Goal: Transaction & Acquisition: Purchase product/service

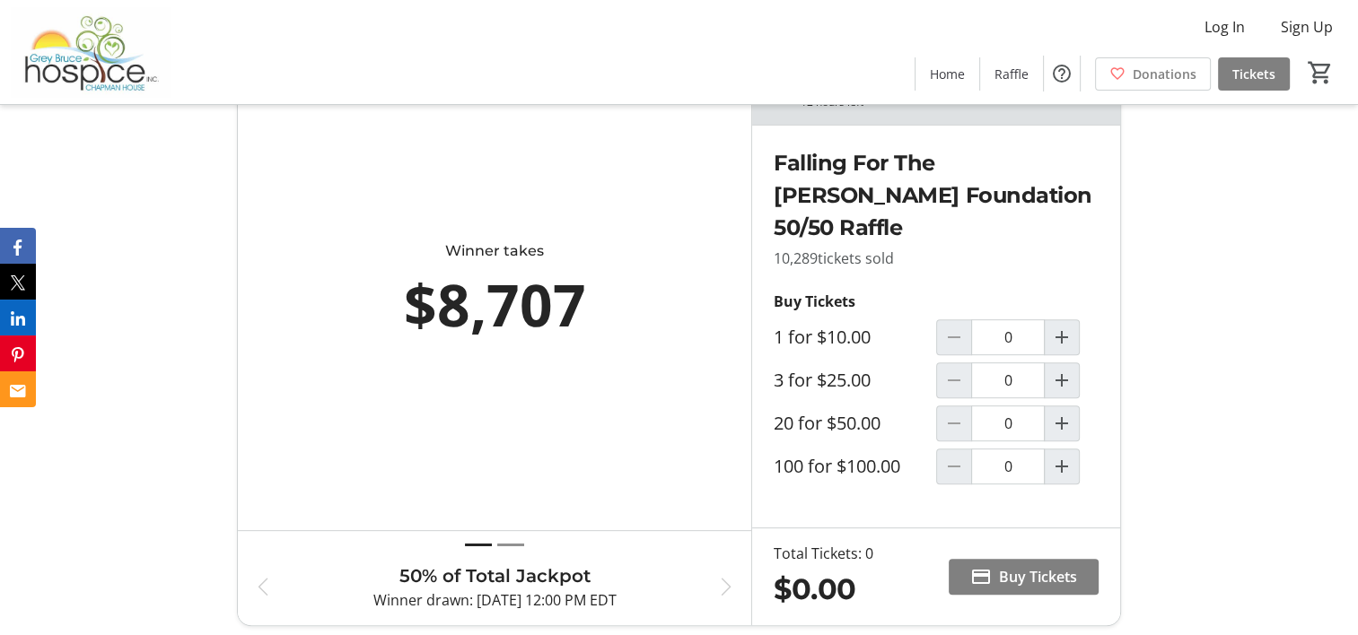
scroll to position [628, 0]
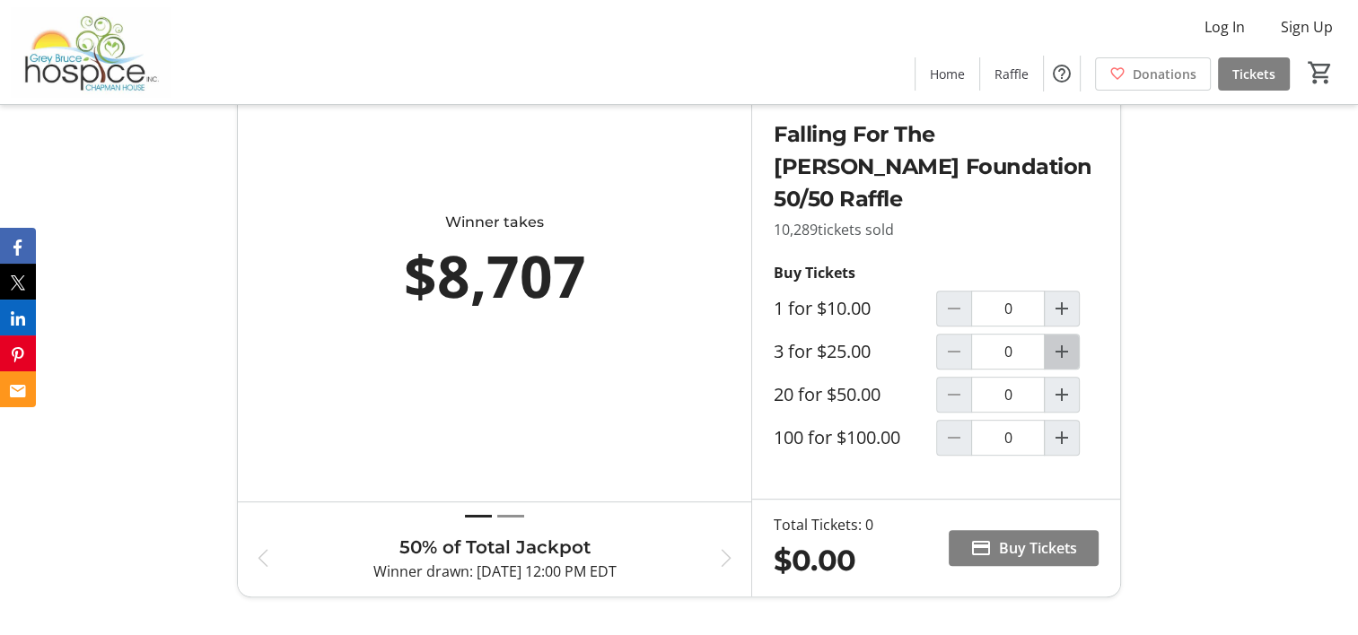
click at [1064, 348] on mat-icon "Increment by one" at bounding box center [1062, 352] width 22 height 22
type input "1"
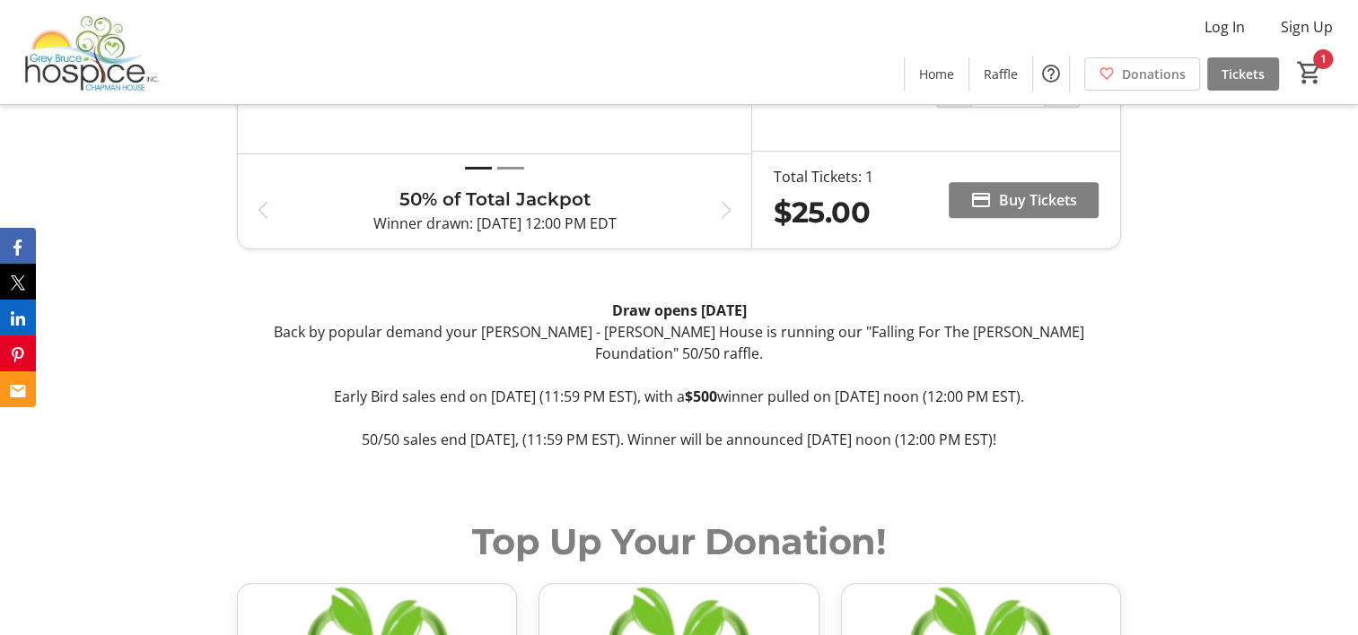
scroll to position [987, 0]
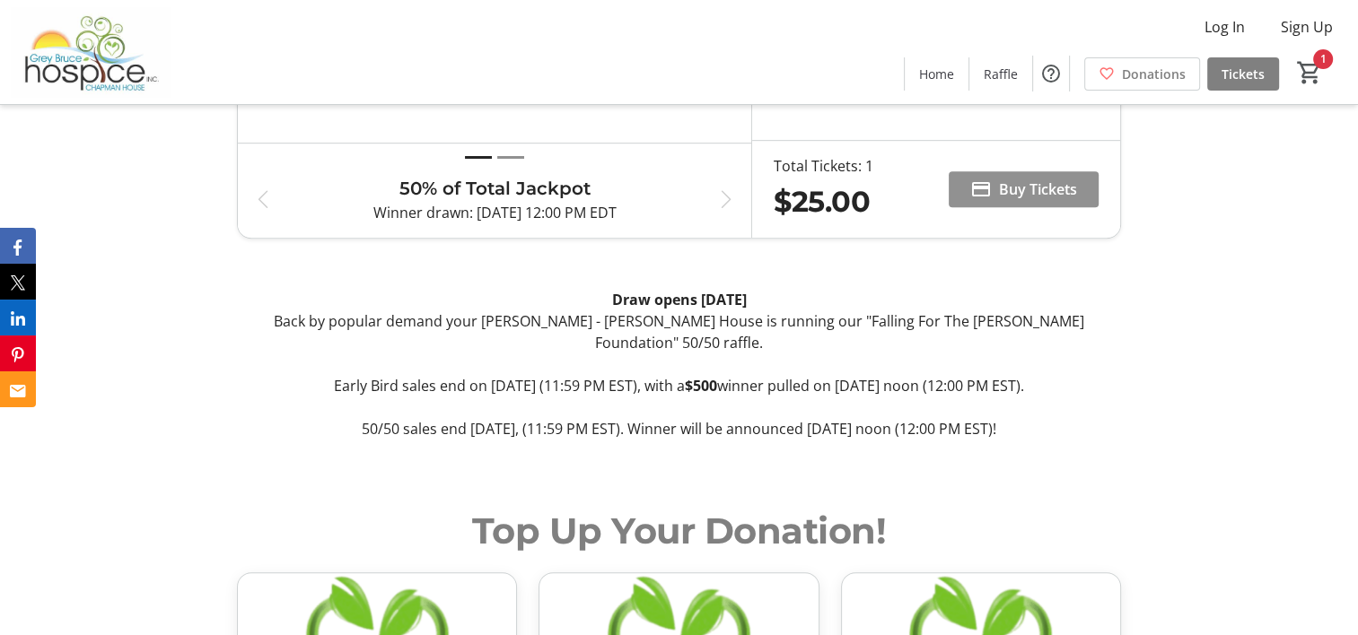
click at [1028, 183] on span "Buy Tickets" at bounding box center [1038, 190] width 78 height 22
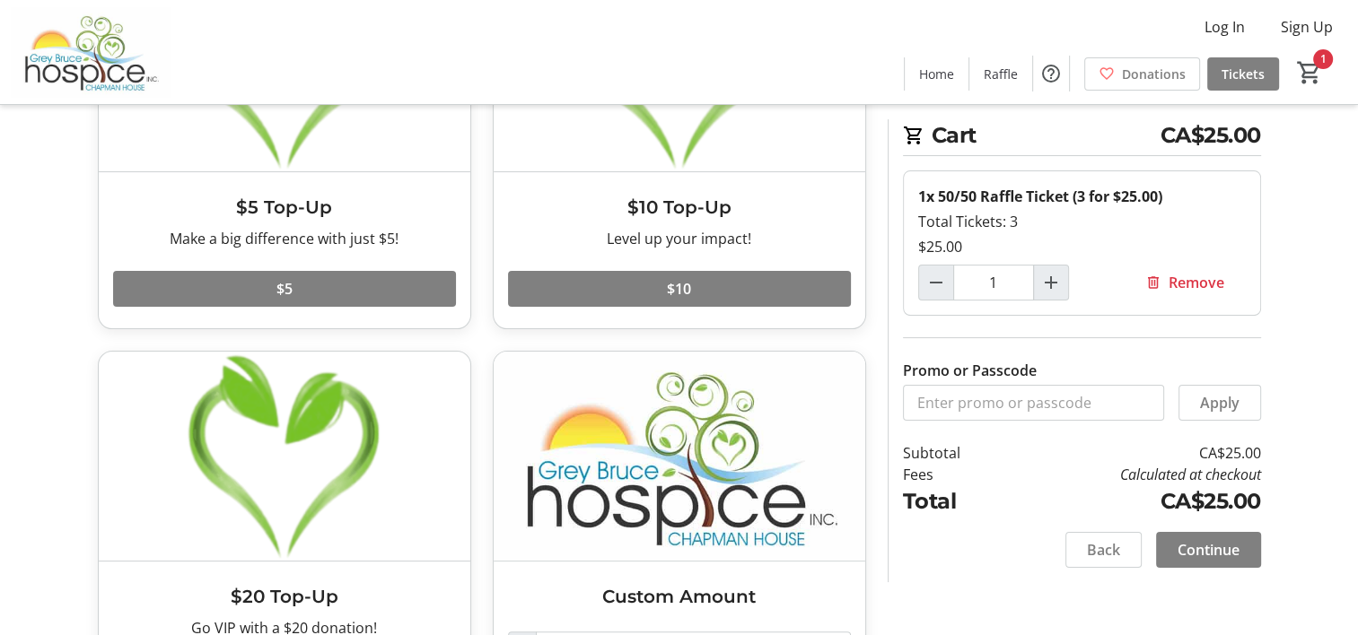
scroll to position [269, 0]
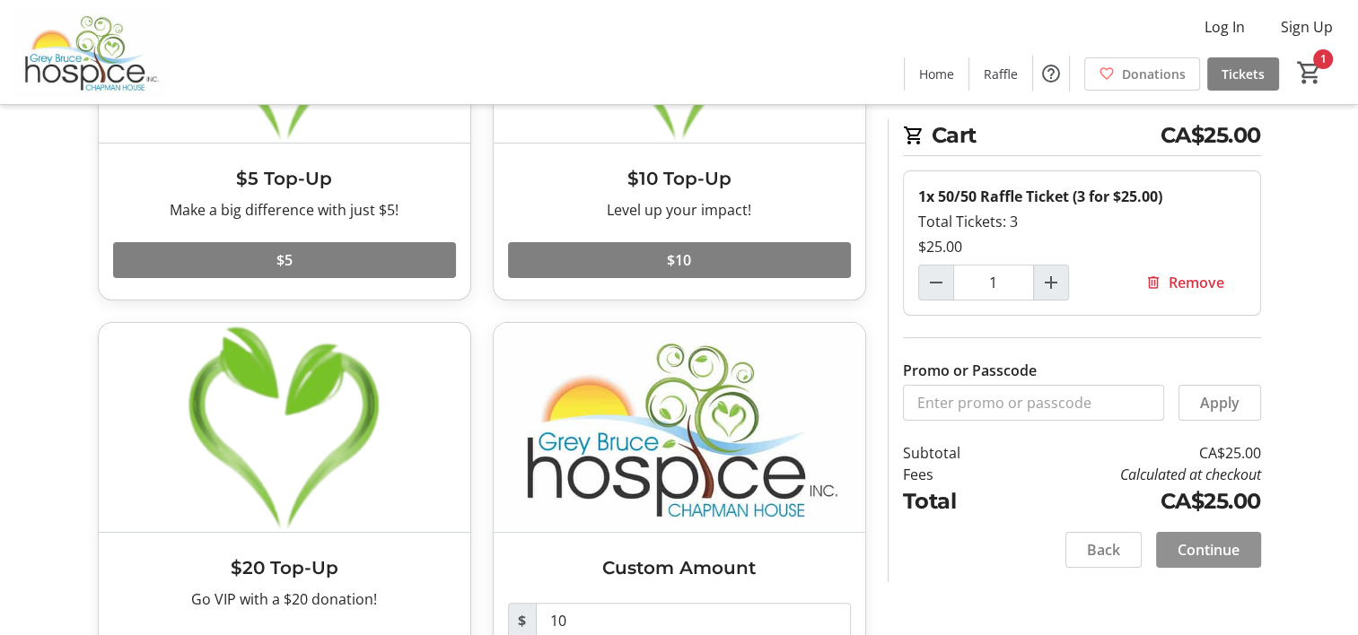
click at [1224, 546] on span "Continue" at bounding box center [1209, 550] width 62 height 22
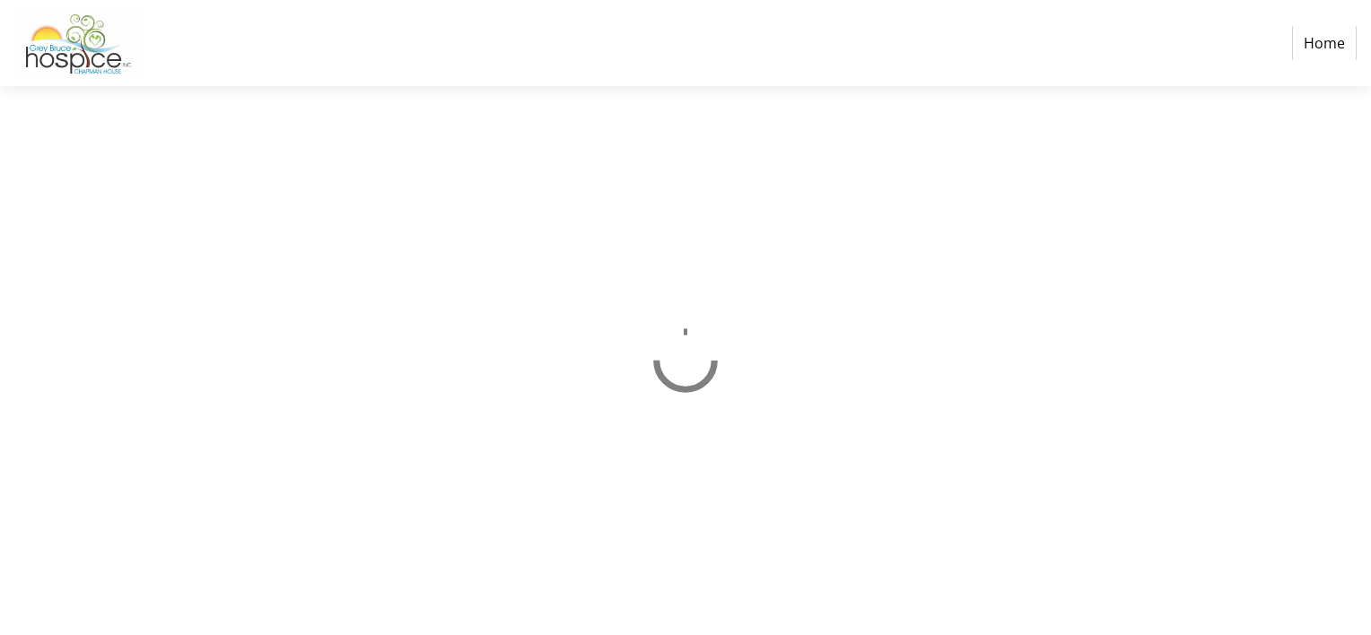
select select "CA"
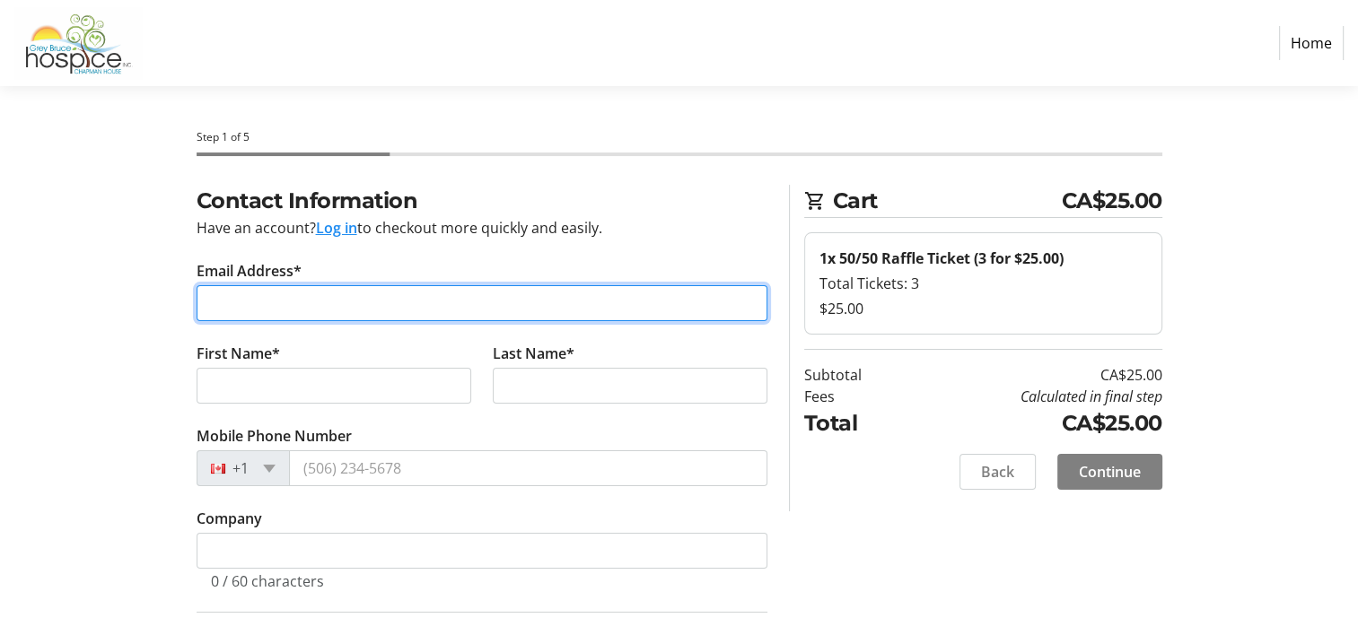
click at [344, 302] on input "Email Address*" at bounding box center [482, 303] width 571 height 36
type input "[EMAIL_ADDRESS][DOMAIN_NAME]"
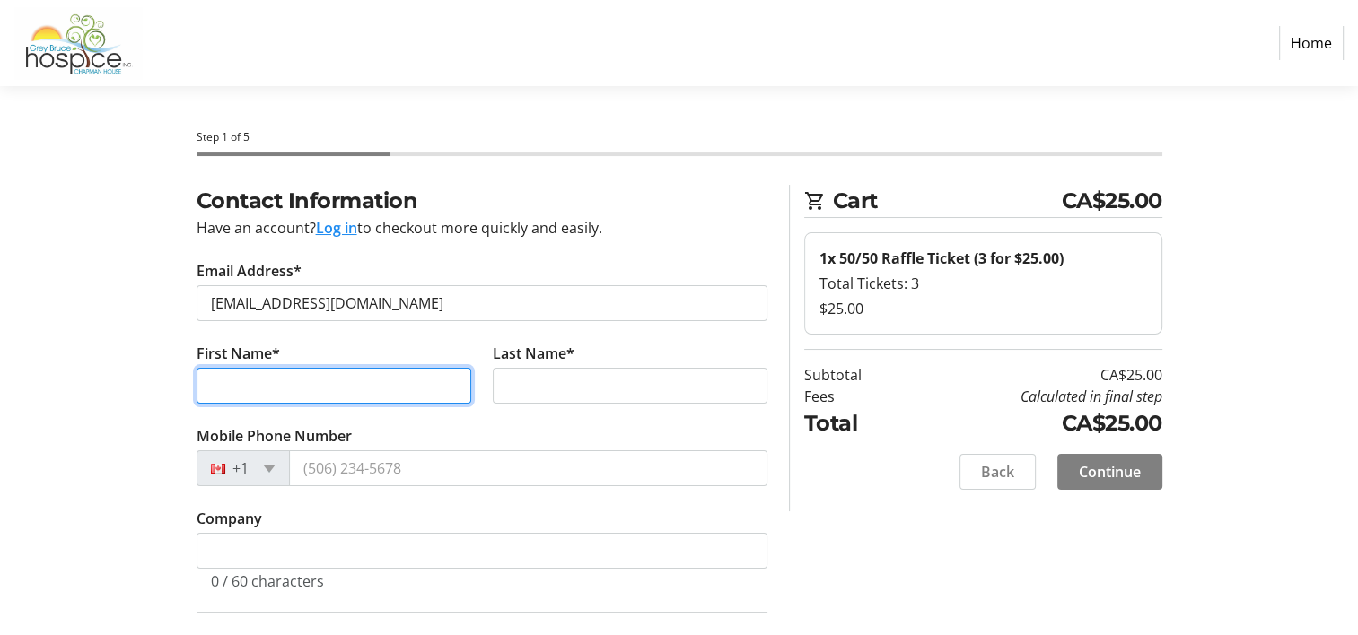
click at [306, 383] on input "First Name*" at bounding box center [334, 386] width 275 height 36
type input "[PERSON_NAME]"
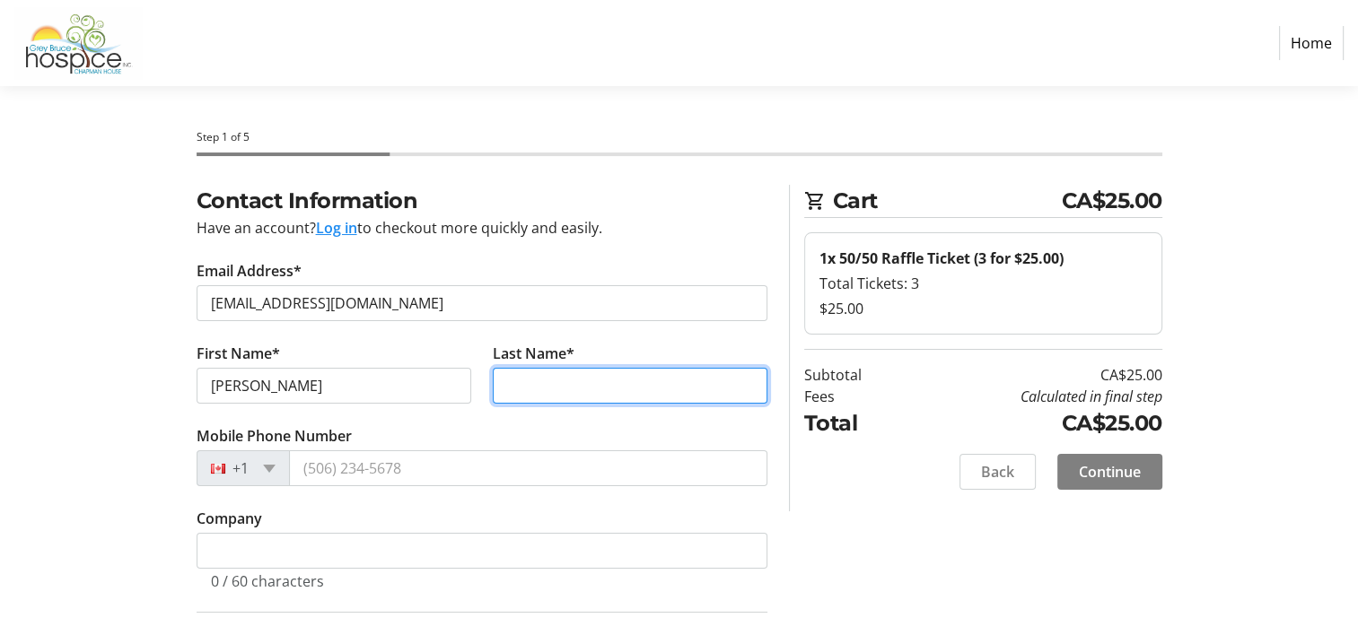
click at [567, 394] on input "Last Name*" at bounding box center [630, 386] width 275 height 36
type input "[PERSON_NAME]"
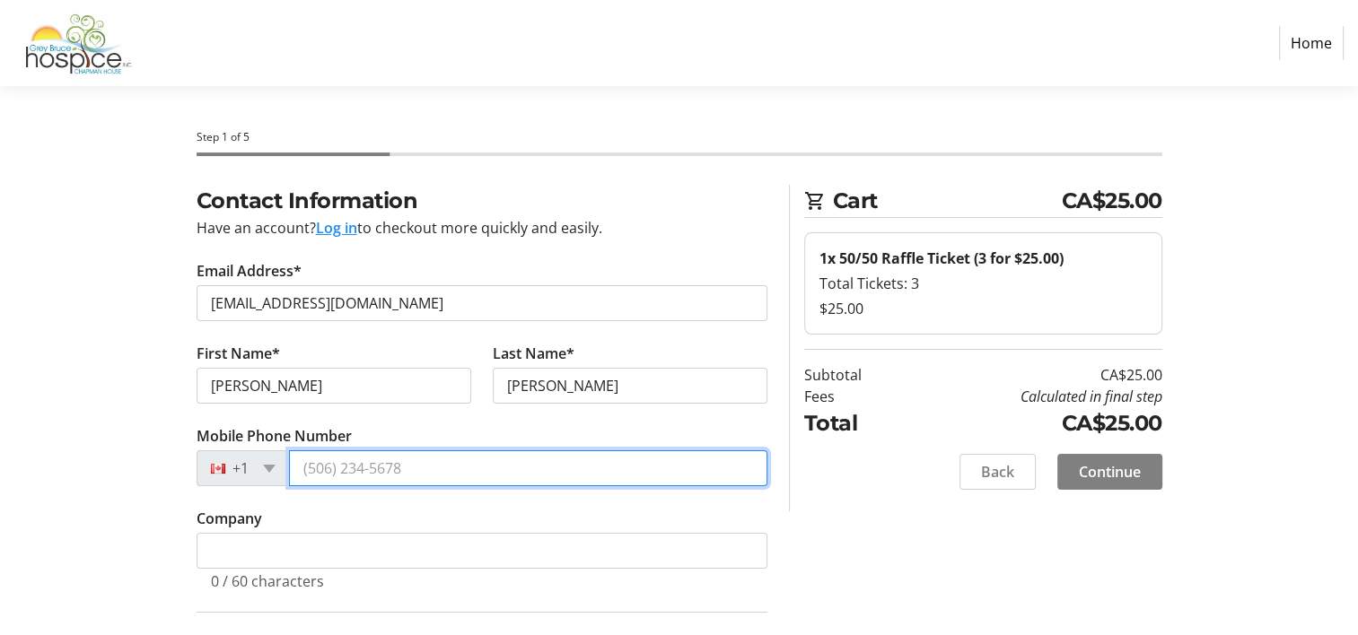
click at [337, 463] on input "Mobile Phone Number" at bounding box center [528, 469] width 478 height 36
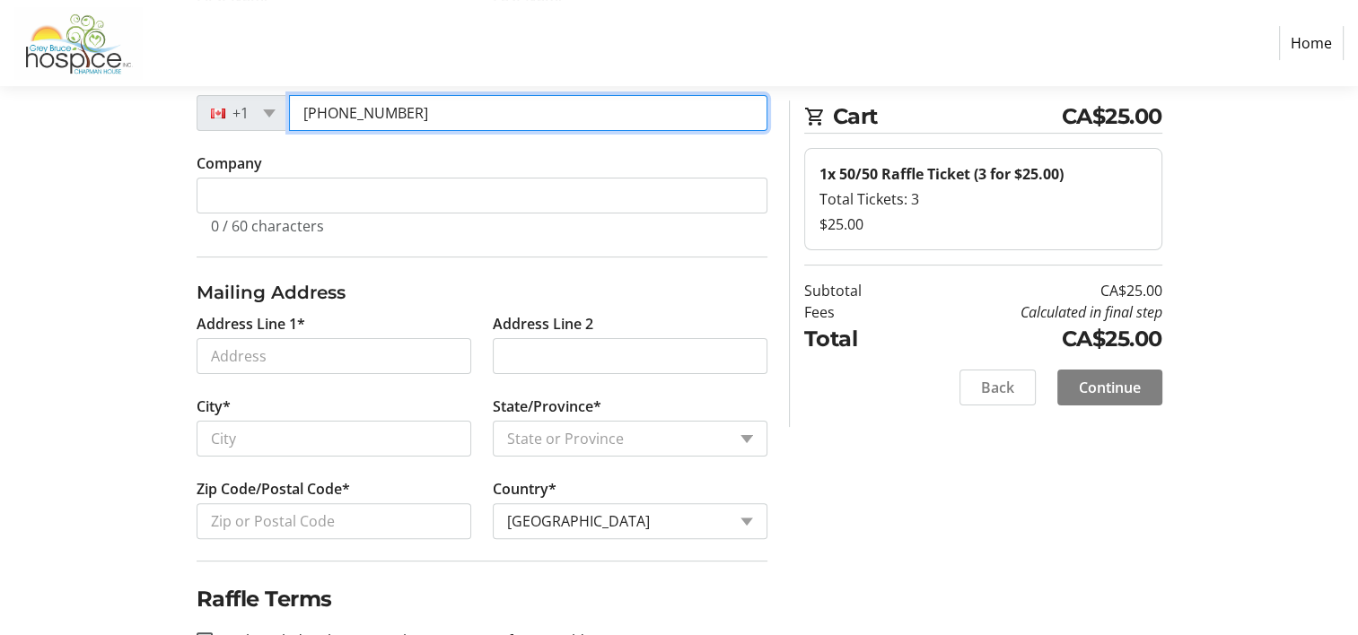
scroll to position [359, 0]
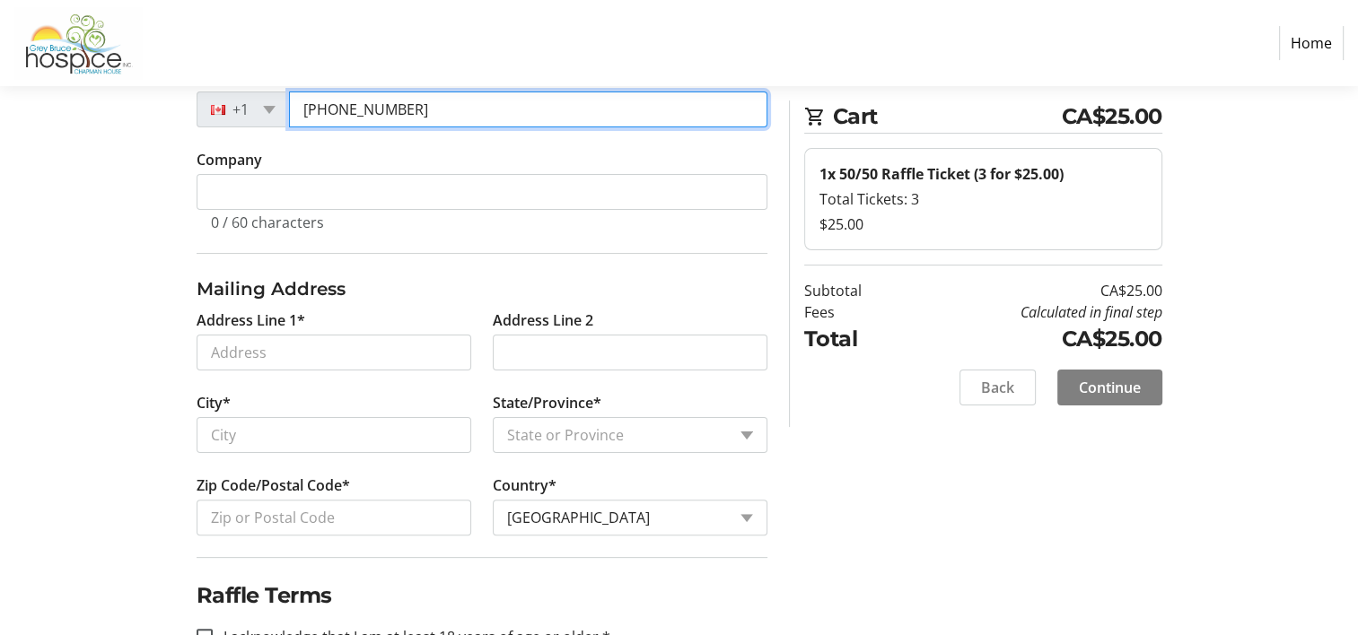
type input "[PHONE_NUMBER]"
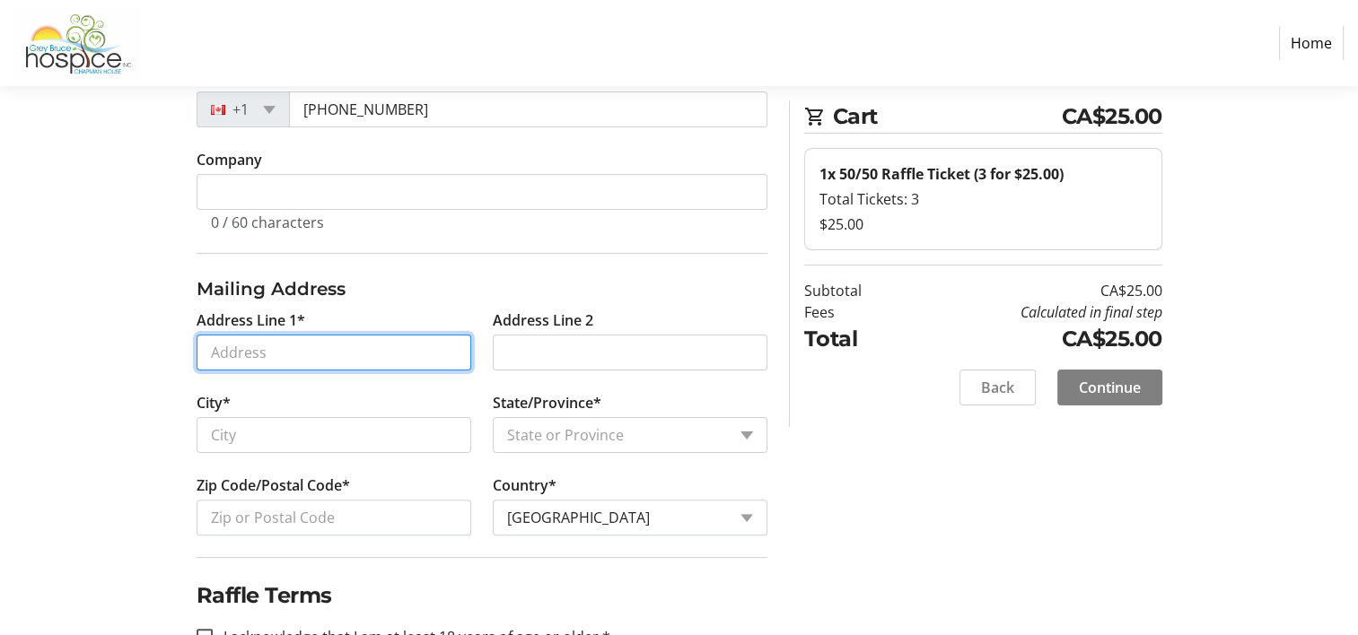
click at [331, 348] on input "Address Line 1*" at bounding box center [334, 353] width 275 height 36
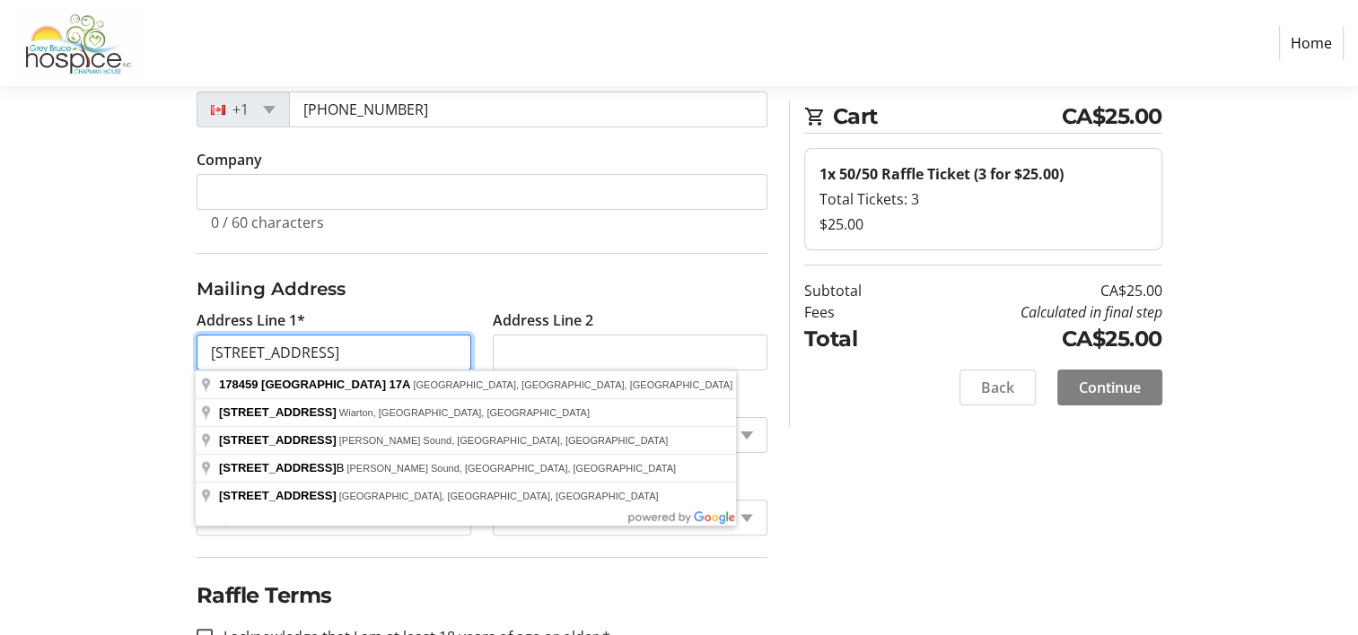
type input "[STREET_ADDRESS]"
click at [635, 355] on input "Address Line 2" at bounding box center [630, 353] width 275 height 36
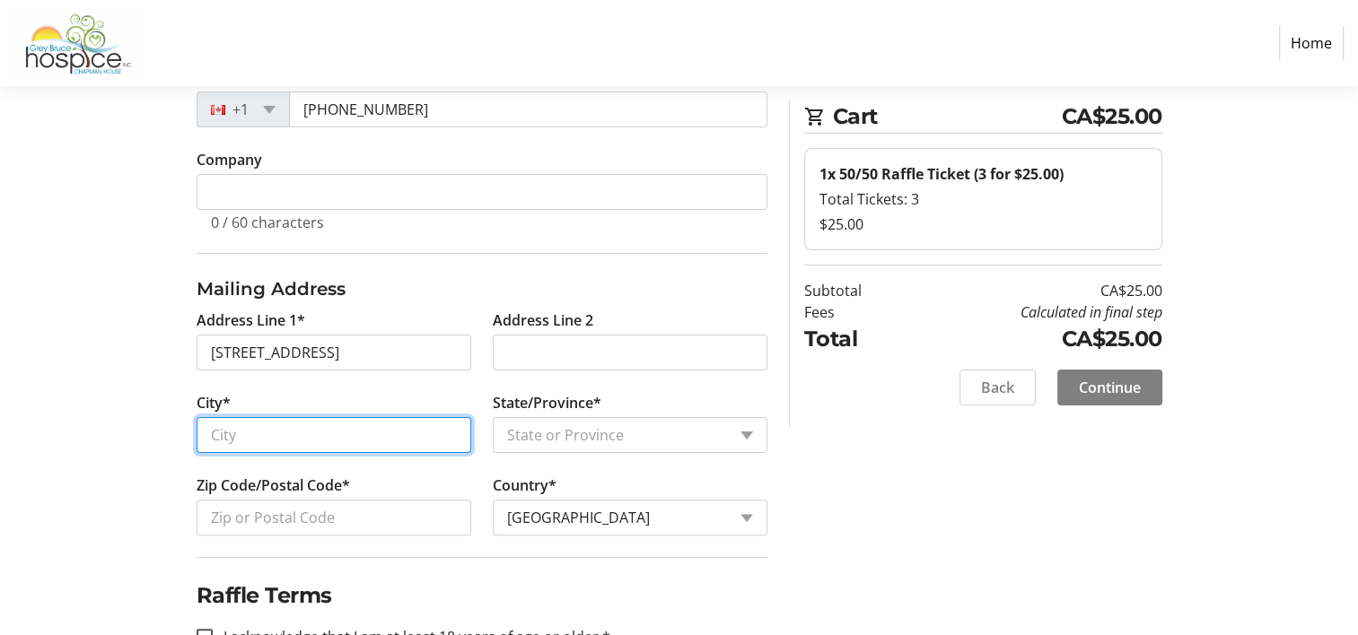
click at [285, 434] on input "City*" at bounding box center [334, 435] width 275 height 36
type input "[PERSON_NAME] Sound"
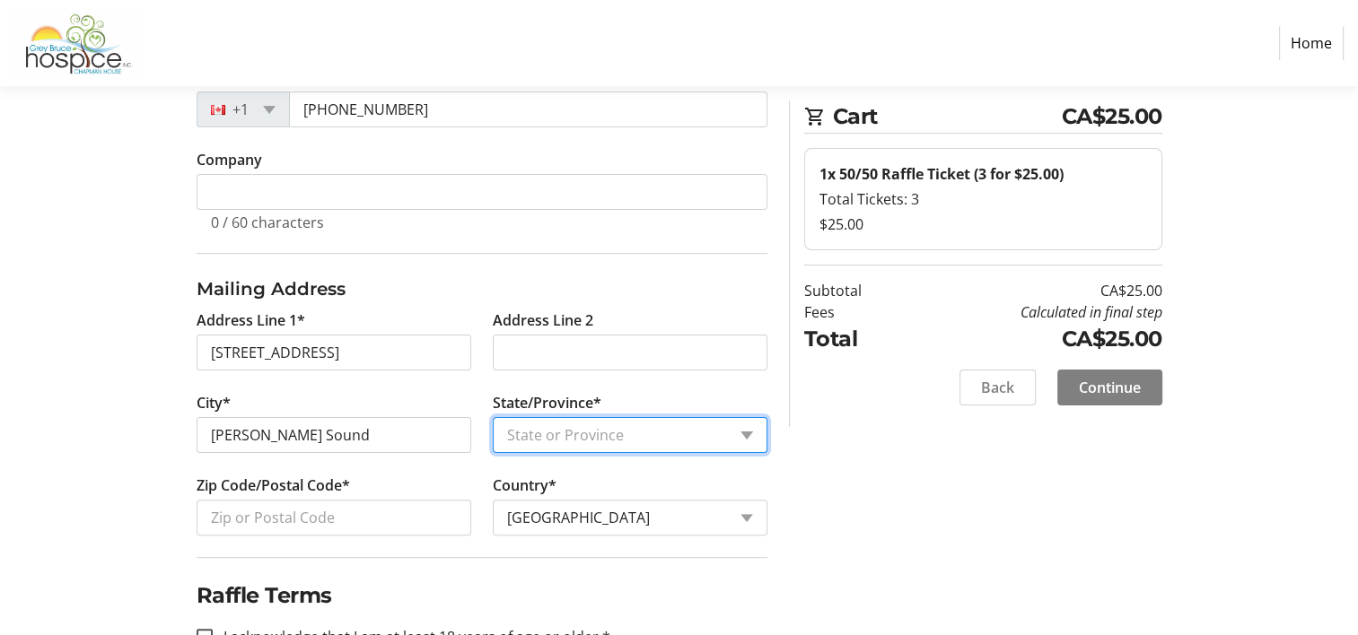
click at [747, 431] on select "State or Province State or Province [GEOGRAPHIC_DATA] [GEOGRAPHIC_DATA] [GEOGRA…" at bounding box center [630, 435] width 275 height 36
click at [493, 417] on select "State or Province State or Province [GEOGRAPHIC_DATA] [GEOGRAPHIC_DATA] [GEOGRA…" at bounding box center [630, 435] width 275 height 36
click at [744, 442] on select "State or Province State or Province [GEOGRAPHIC_DATA] [GEOGRAPHIC_DATA] [GEOGRA…" at bounding box center [630, 435] width 275 height 36
select select "ON"
click at [493, 417] on select "State or Province State or Province [GEOGRAPHIC_DATA] [GEOGRAPHIC_DATA] [GEOGRA…" at bounding box center [630, 435] width 275 height 36
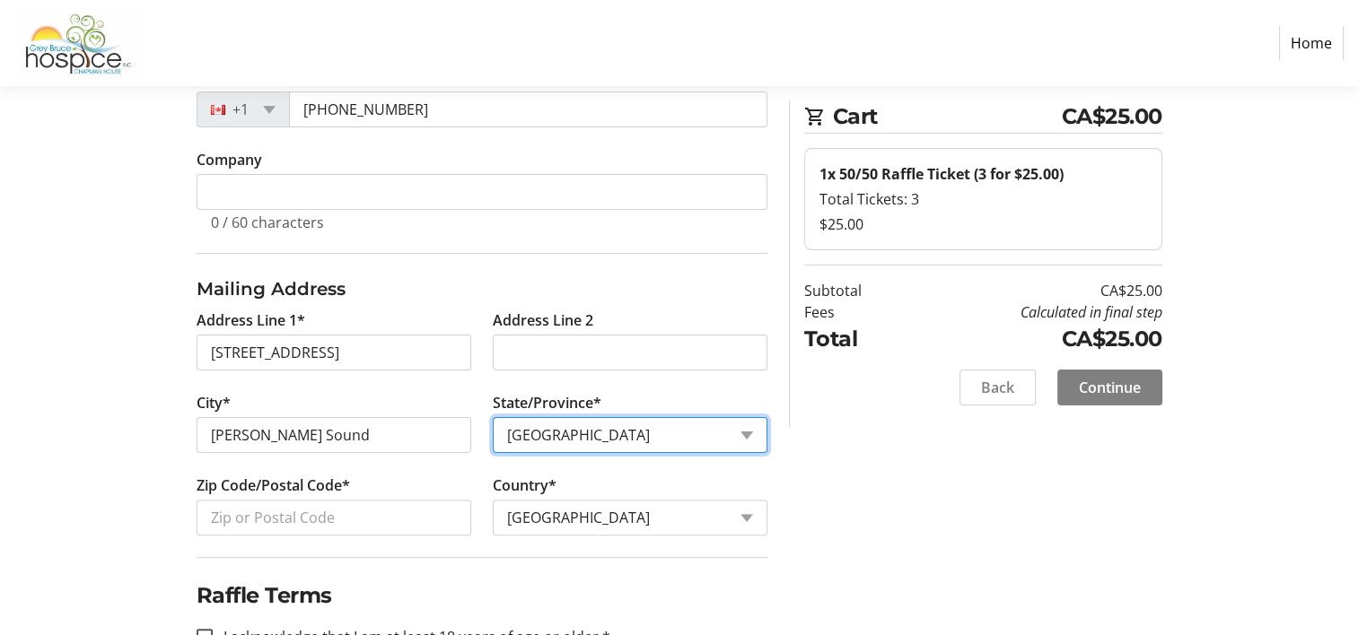
scroll to position [449, 0]
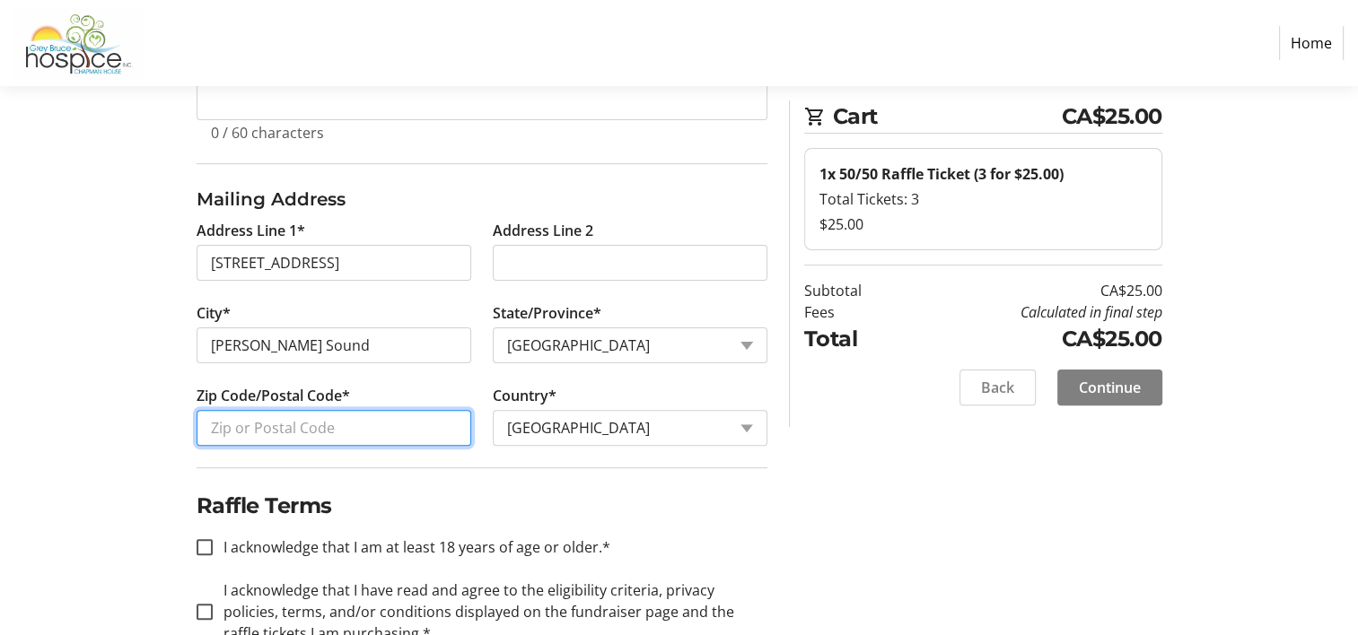
click at [414, 426] on input "Zip Code/Postal Code*" at bounding box center [334, 428] width 275 height 36
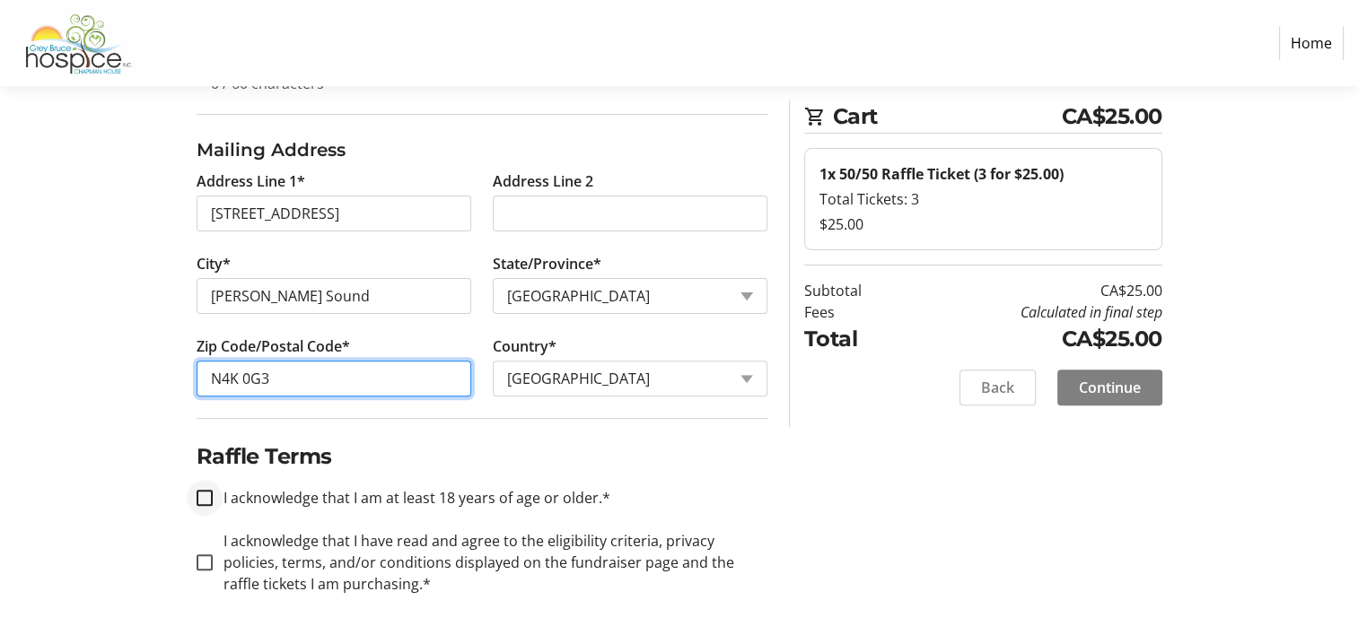
type input "N4K 0G3"
click at [208, 492] on input "I acknowledge that I am at least 18 years of age or older.*" at bounding box center [205, 498] width 16 height 16
checkbox input "true"
click at [205, 556] on input "I acknowledge that I have read and agree to the eligibility criteria, privacy p…" at bounding box center [205, 563] width 16 height 16
checkbox input "true"
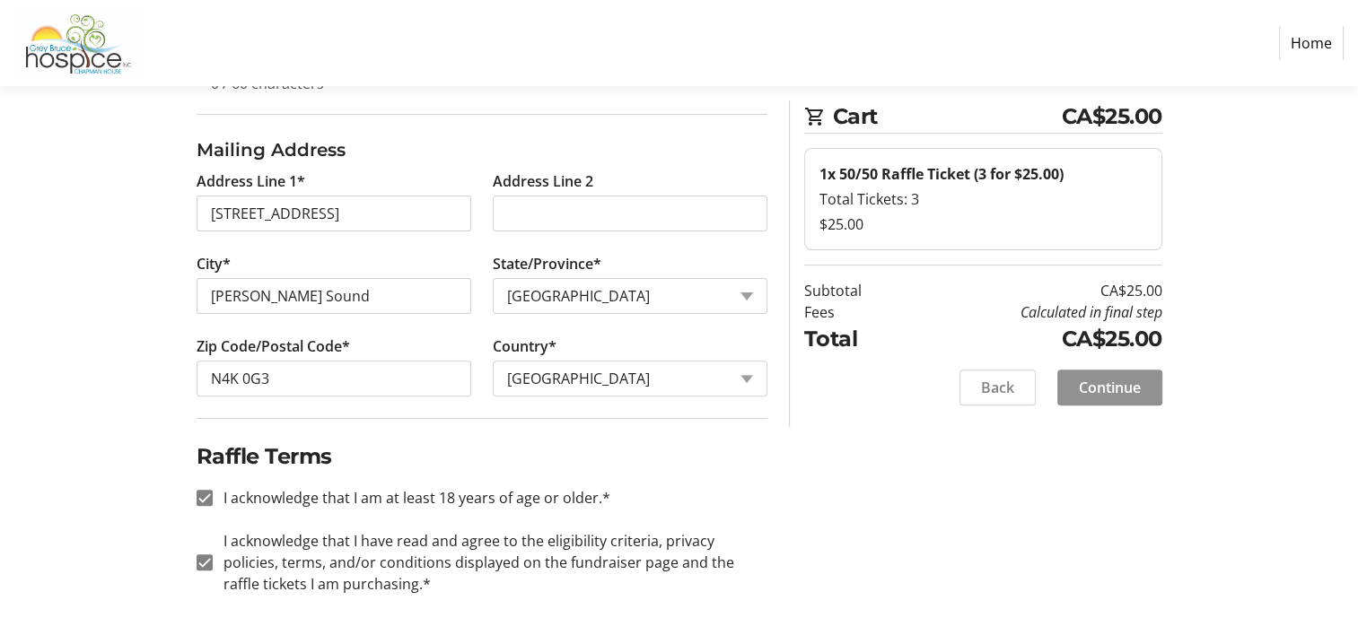
click at [1099, 381] on span "Continue" at bounding box center [1110, 388] width 62 height 22
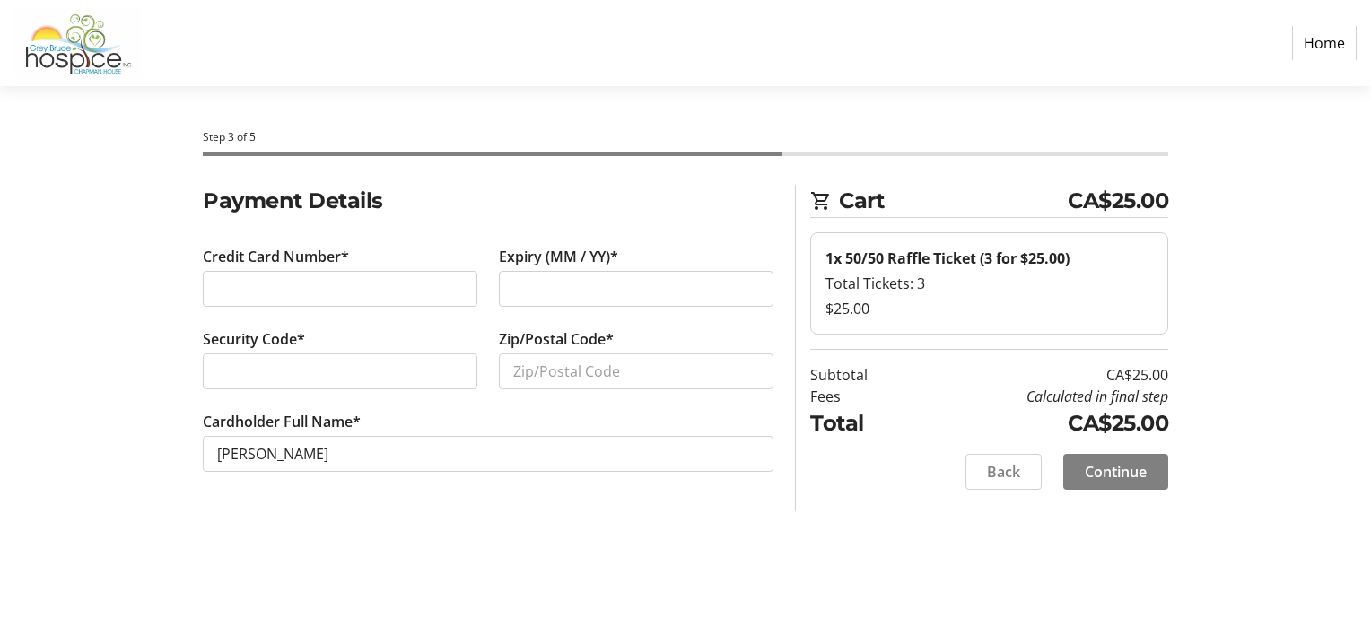
click at [339, 354] on div at bounding box center [340, 372] width 275 height 36
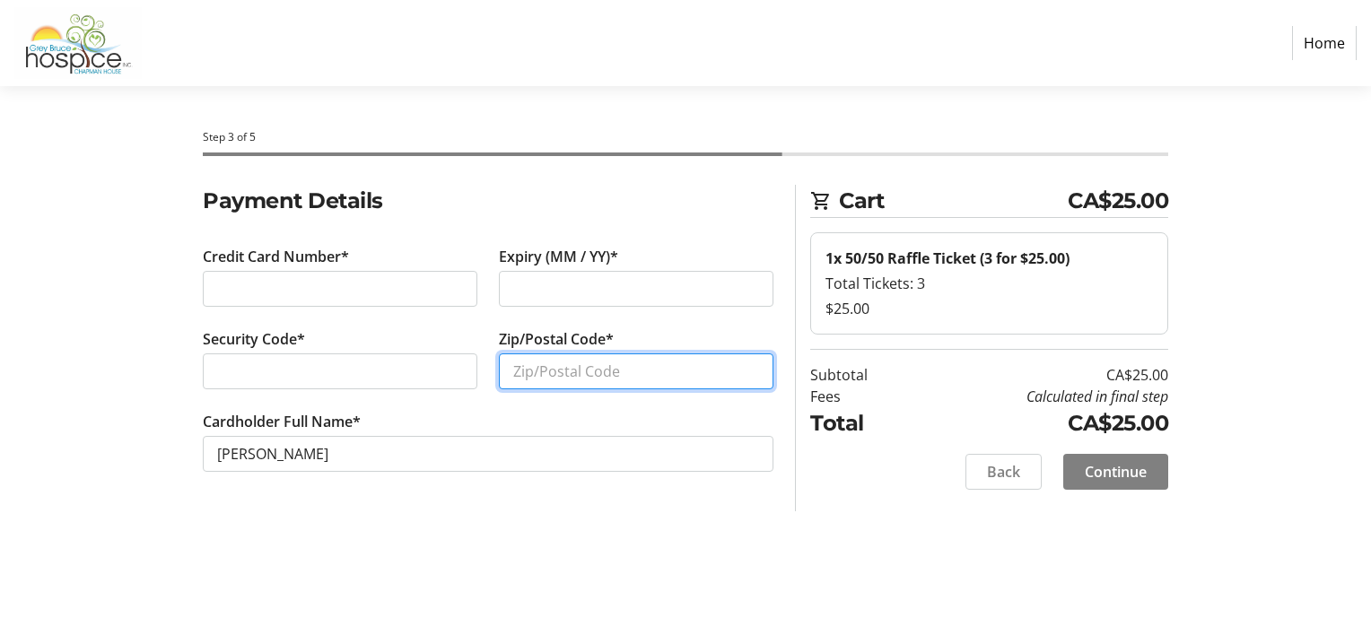
click at [596, 376] on input "Zip/Postal Code*" at bounding box center [636, 372] width 275 height 36
type input "N4K 0G3"
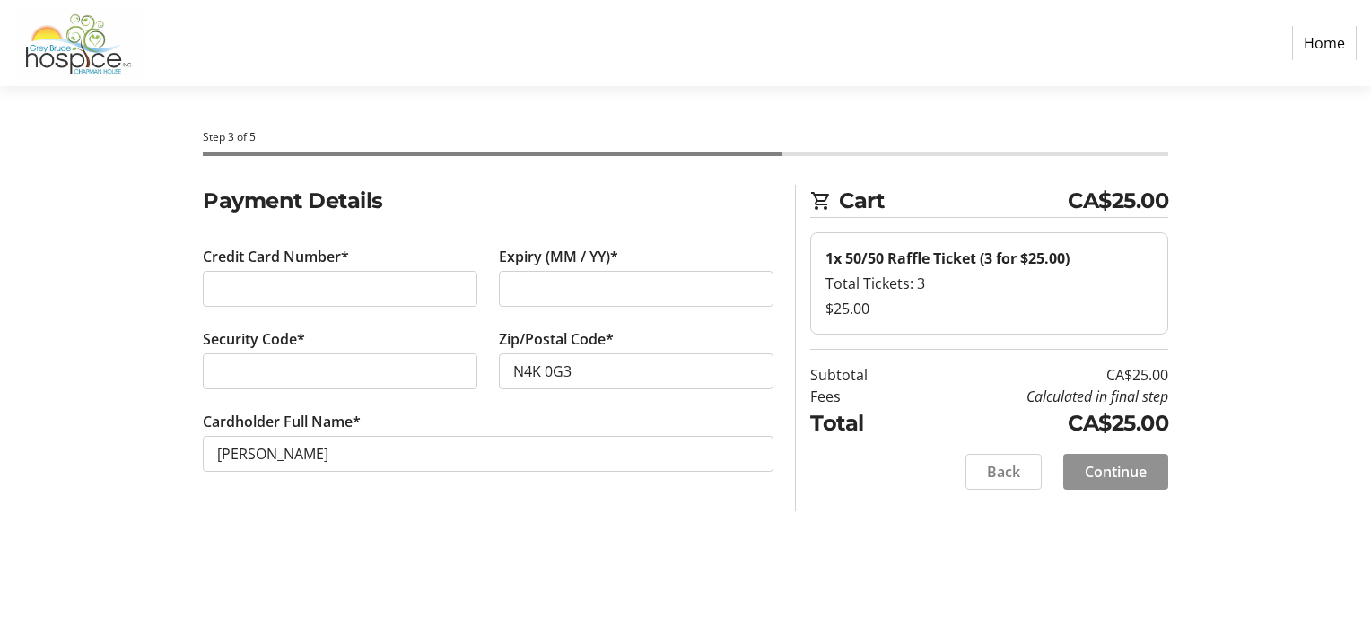
click at [1100, 463] on span "Continue" at bounding box center [1116, 472] width 62 height 22
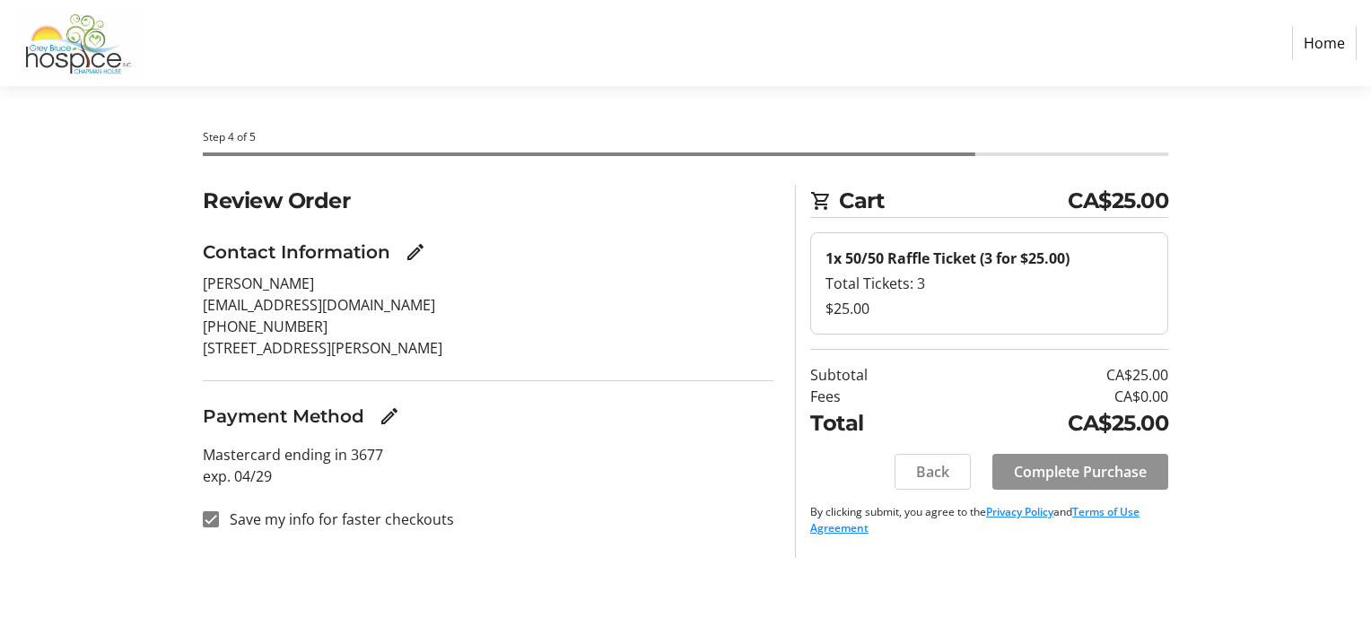
click at [1096, 464] on span "Complete Purchase" at bounding box center [1080, 472] width 133 height 22
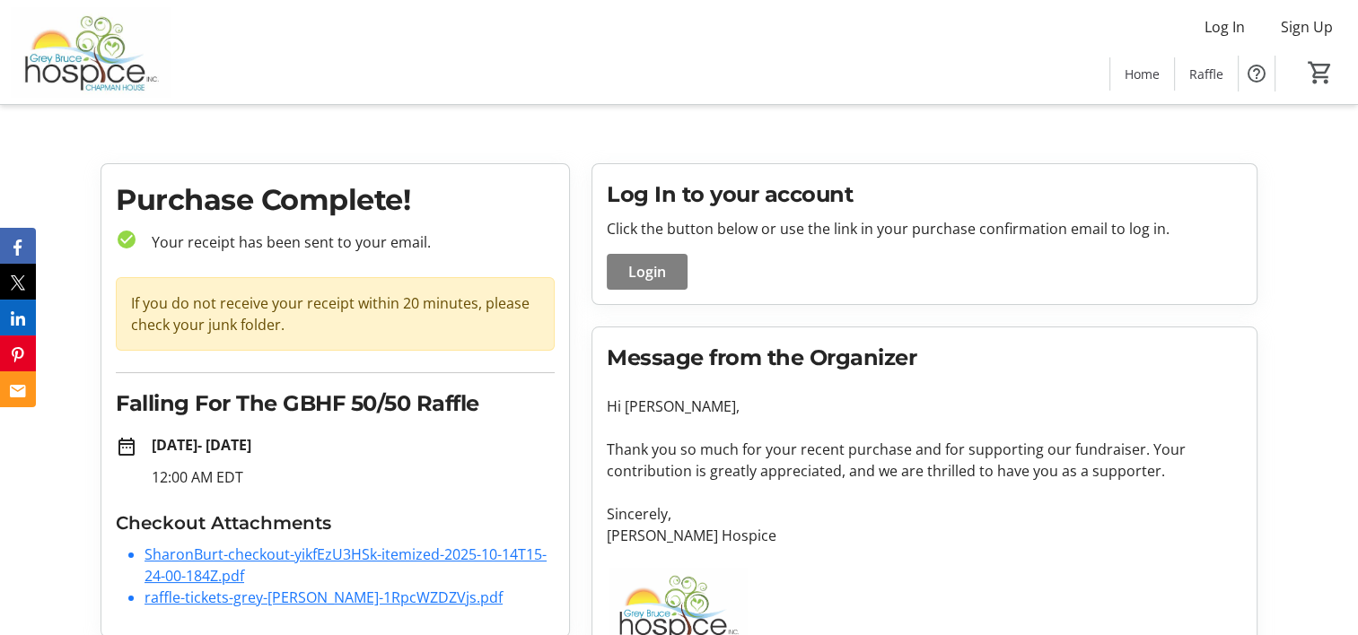
scroll to position [48, 0]
